Goal: Complete application form

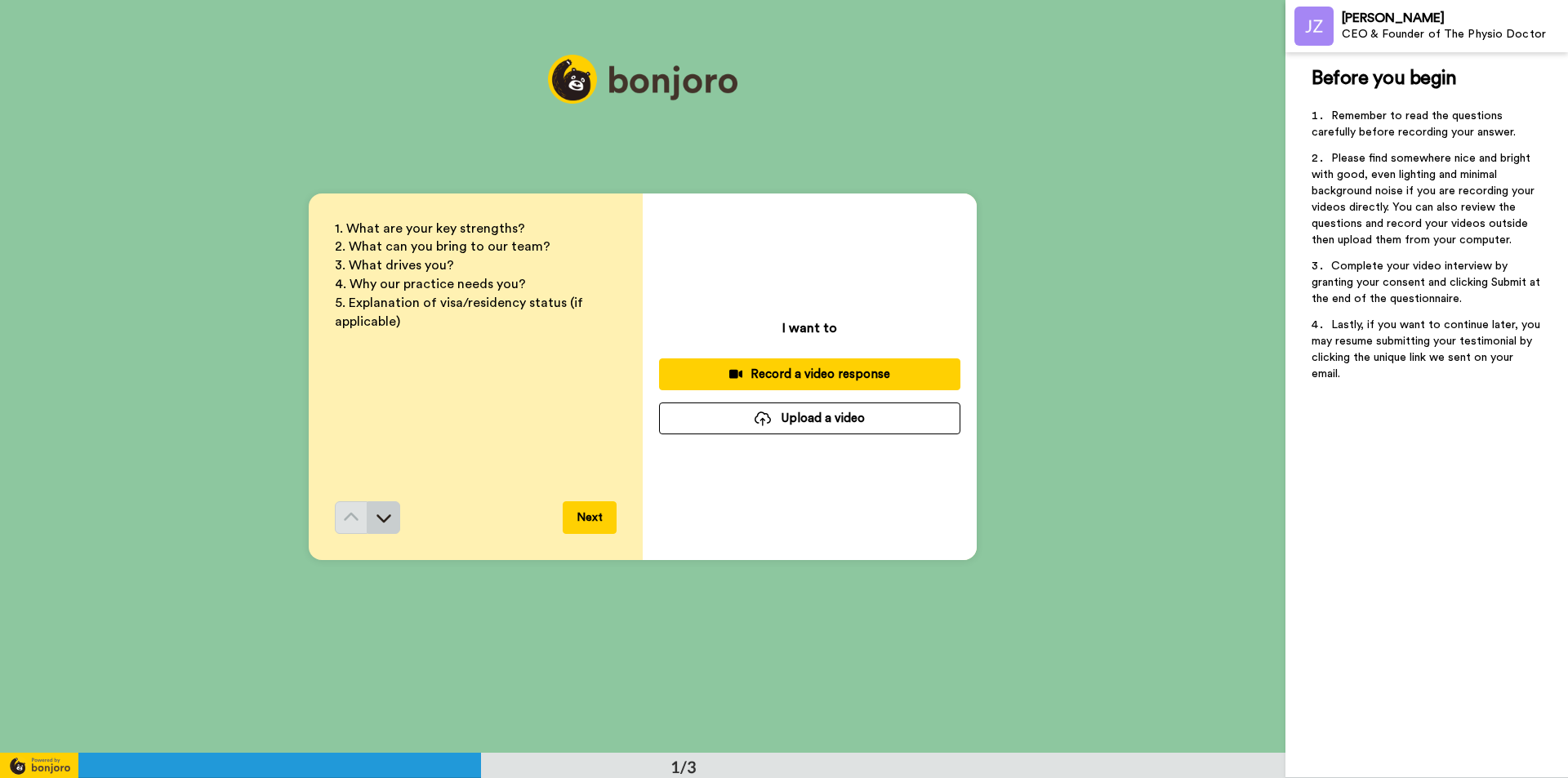
click at [370, 526] on button at bounding box center [384, 517] width 32 height 32
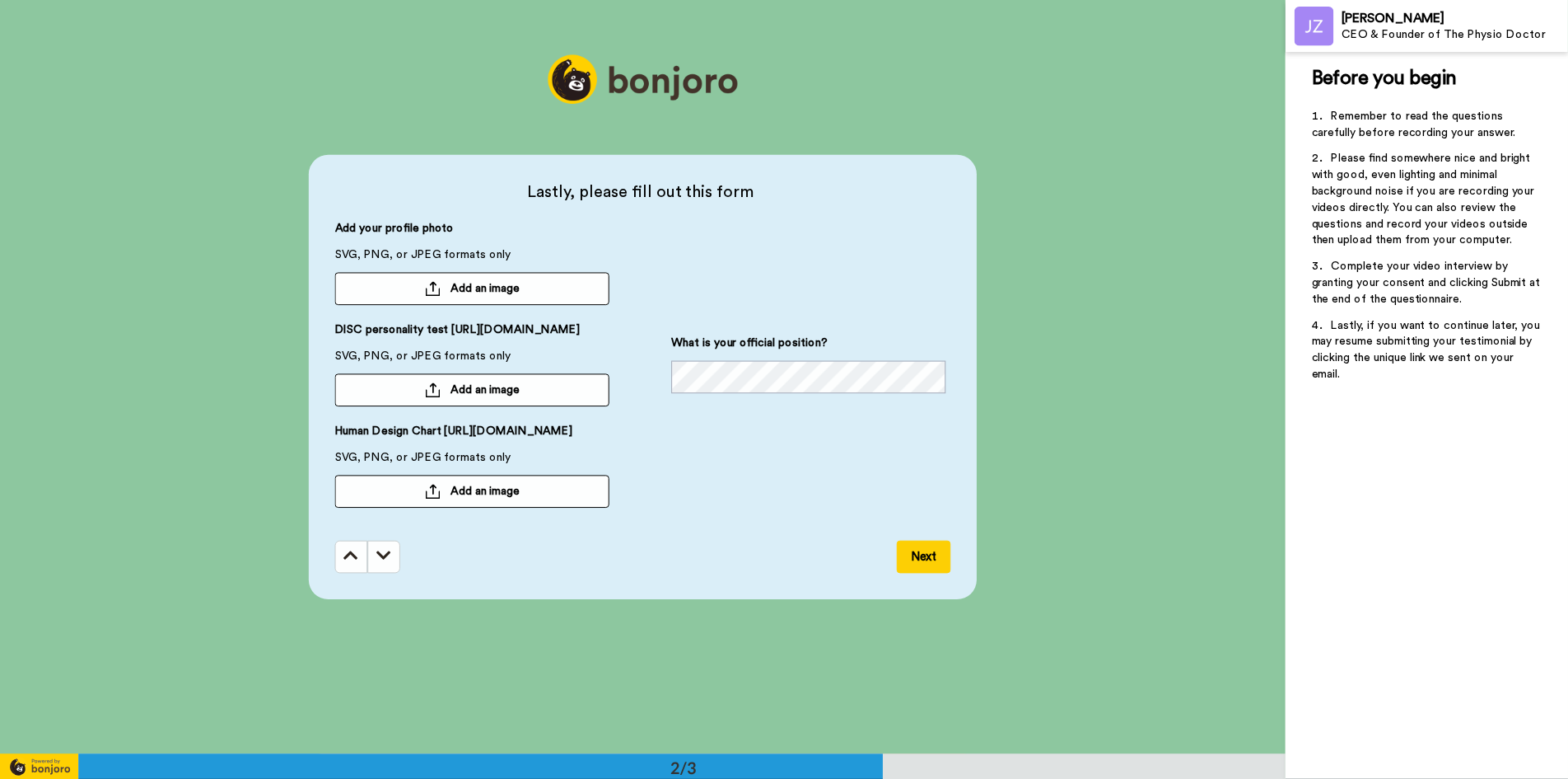
scroll to position [760, 0]
click at [348, 343] on span "DISC personality test [URL][DOMAIN_NAME]" at bounding box center [461, 336] width 247 height 27
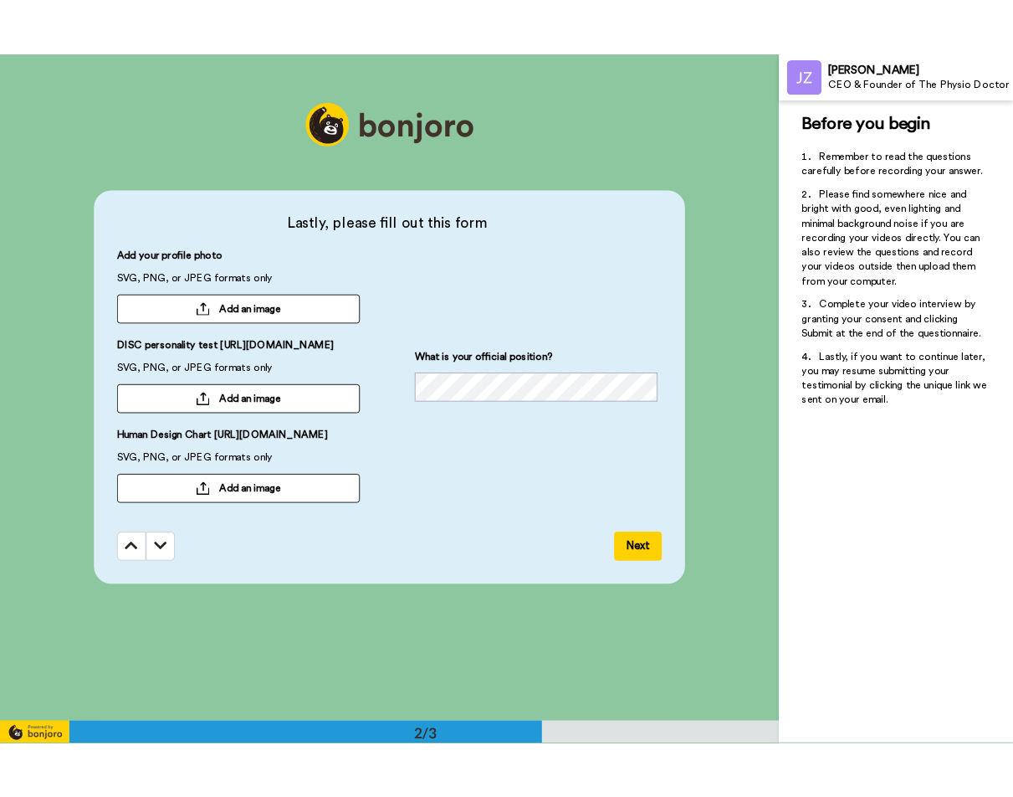
scroll to position [691, 0]
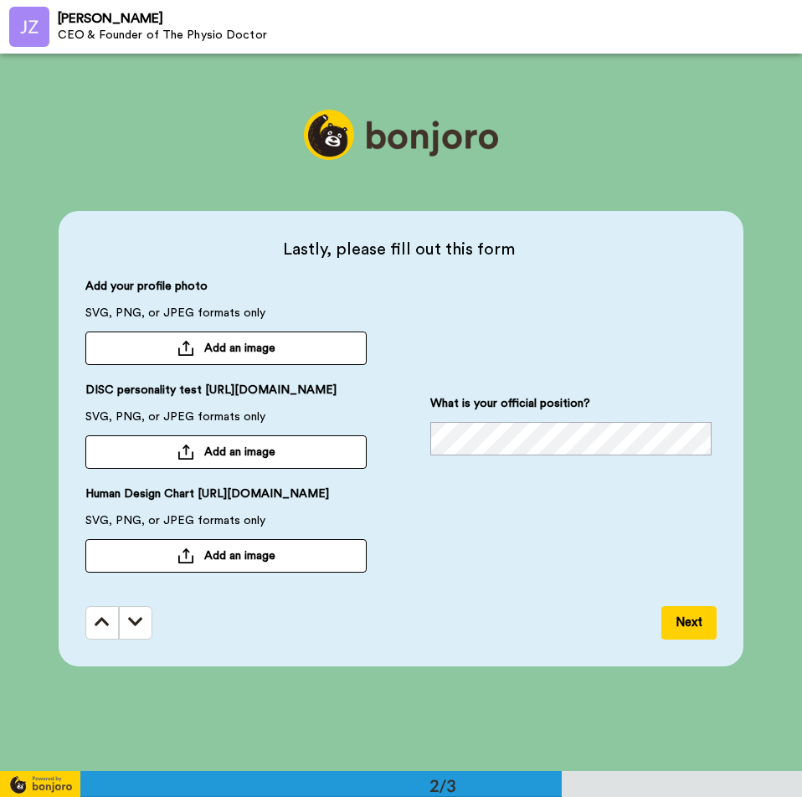
click at [213, 448] on span "Add an image" at bounding box center [239, 451] width 71 height 17
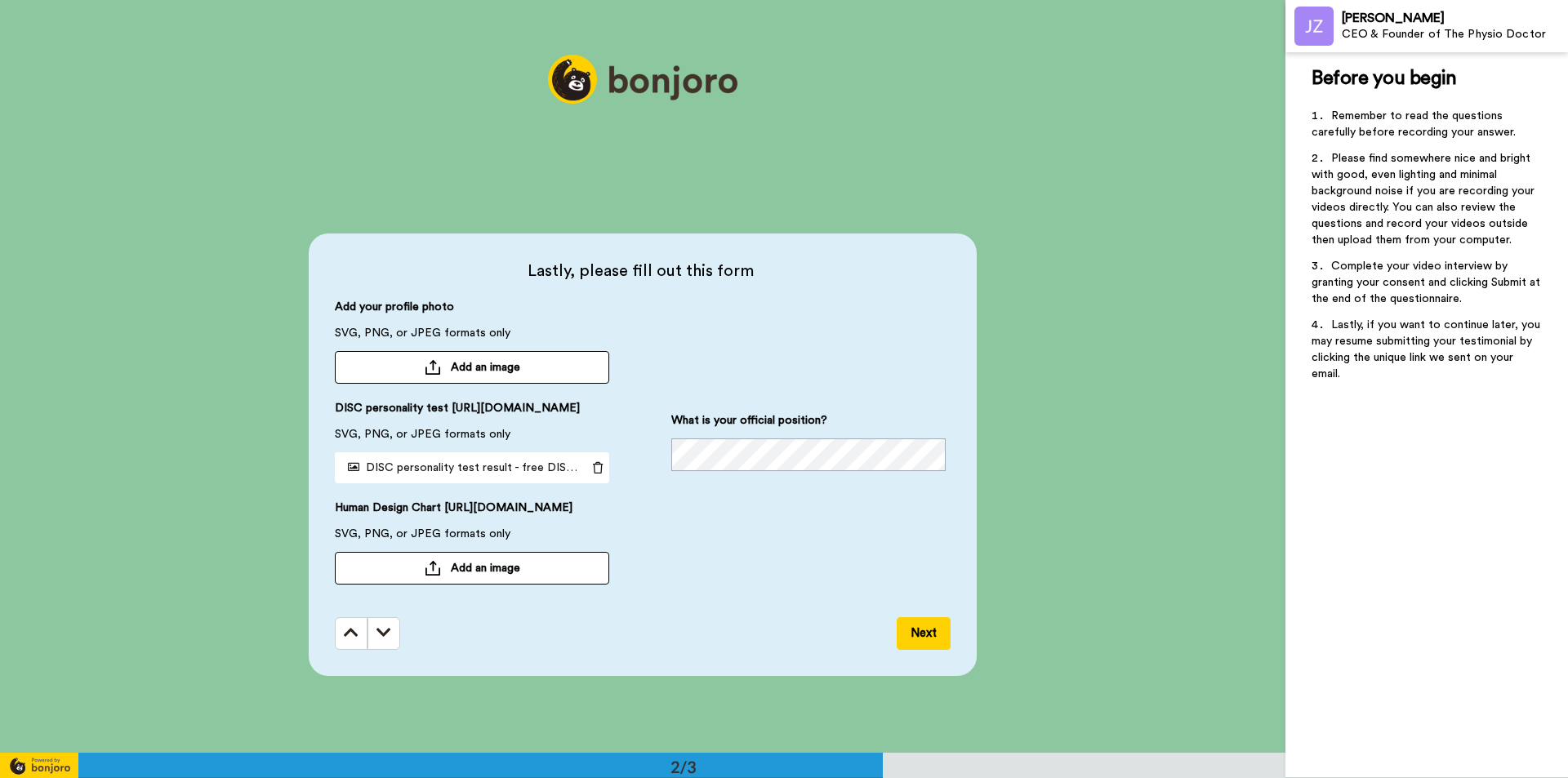
drag, startPoint x: 344, startPoint y: 517, endPoint x: 583, endPoint y: 529, distance: 239.3
click at [573, 526] on span "Human Design Chart [URL][DOMAIN_NAME]" at bounding box center [453, 512] width 237 height 26
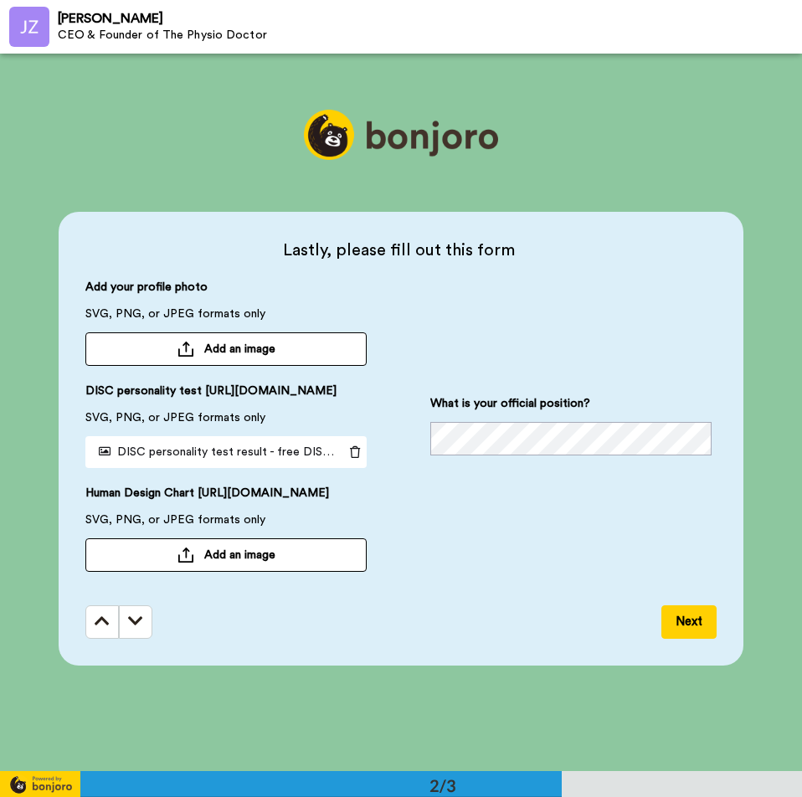
click at [233, 563] on span "Add an image" at bounding box center [239, 554] width 71 height 17
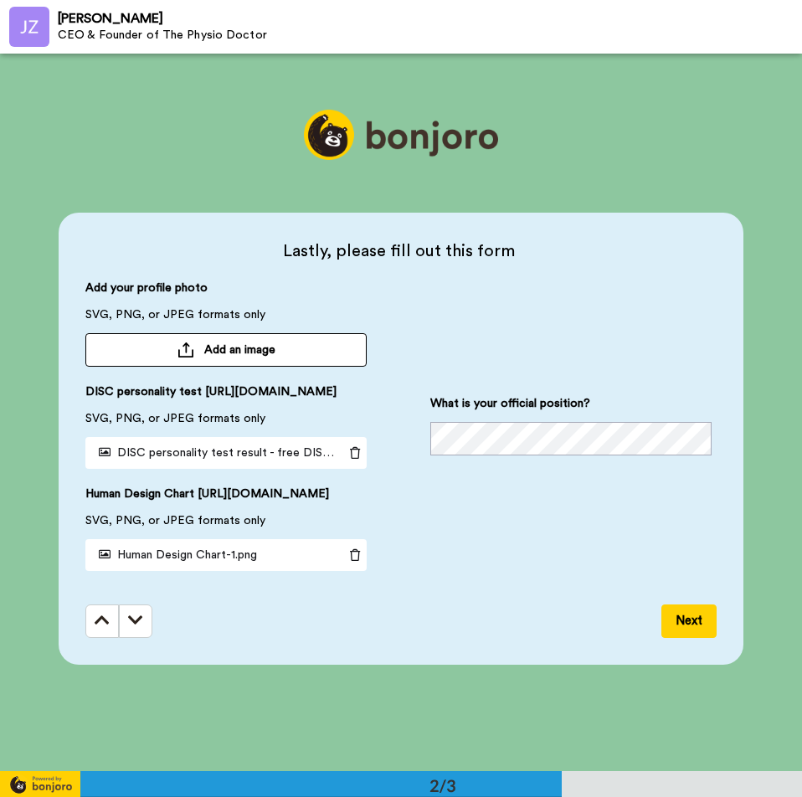
click at [225, 341] on span "Add an image" at bounding box center [239, 349] width 71 height 17
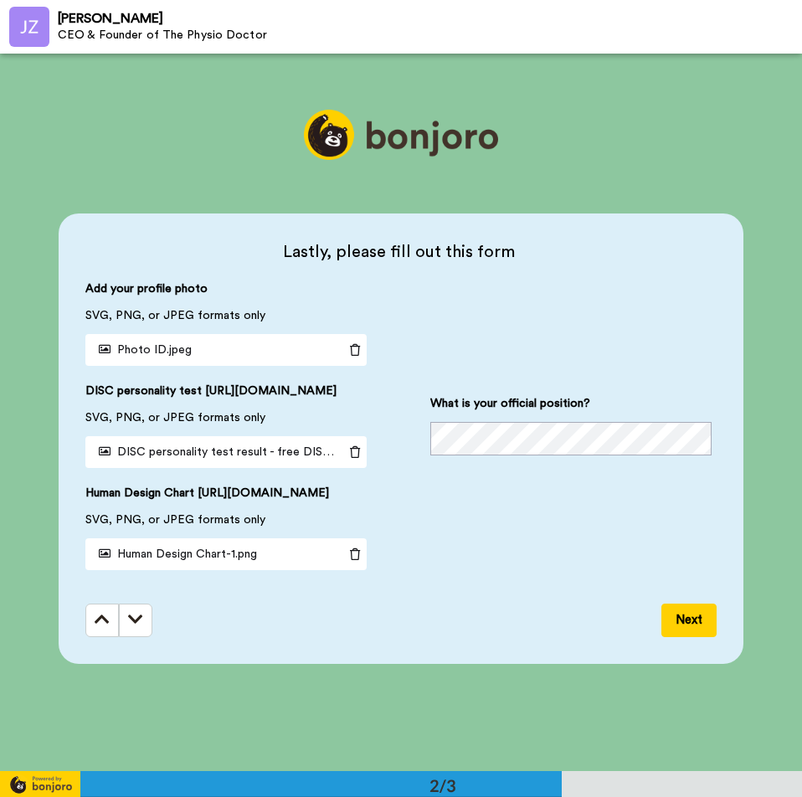
click at [33, 484] on div "Lastly, please fill out this form Add your profile photo SVG, PNG, or JPEG form…" at bounding box center [401, 437] width 802 height 717
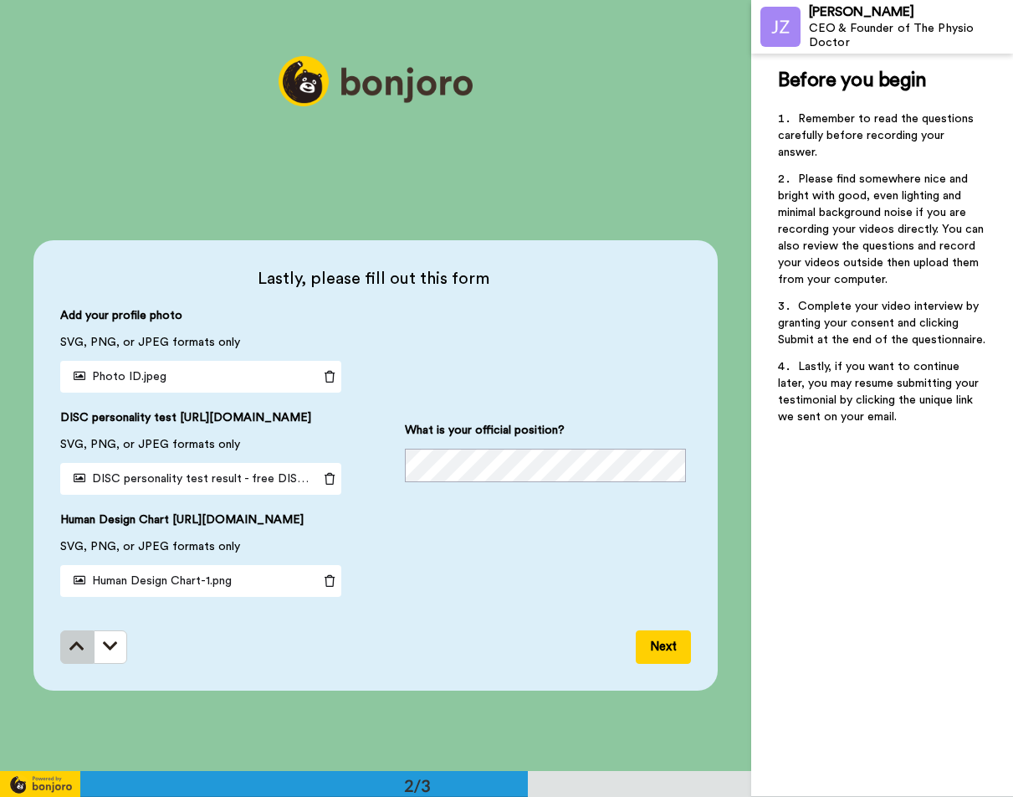
click at [64, 663] on button at bounding box center [76, 646] width 33 height 33
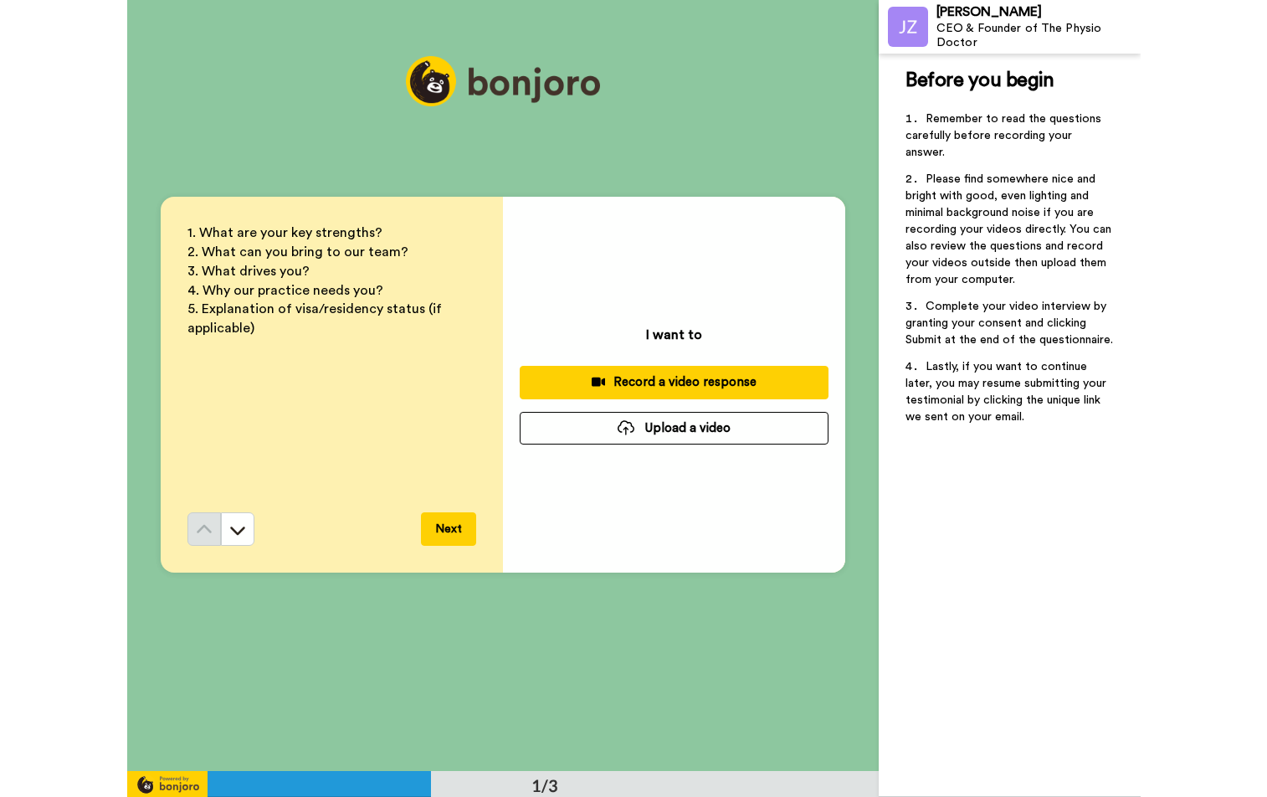
scroll to position [0, 0]
